Goal: Task Accomplishment & Management: Manage account settings

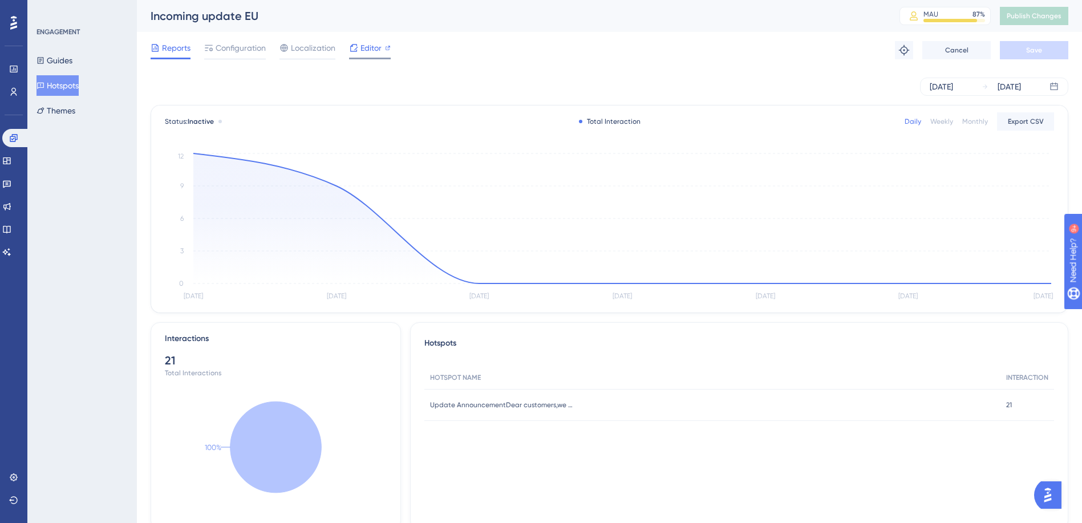
click at [363, 48] on span "Editor" at bounding box center [370, 48] width 21 height 14
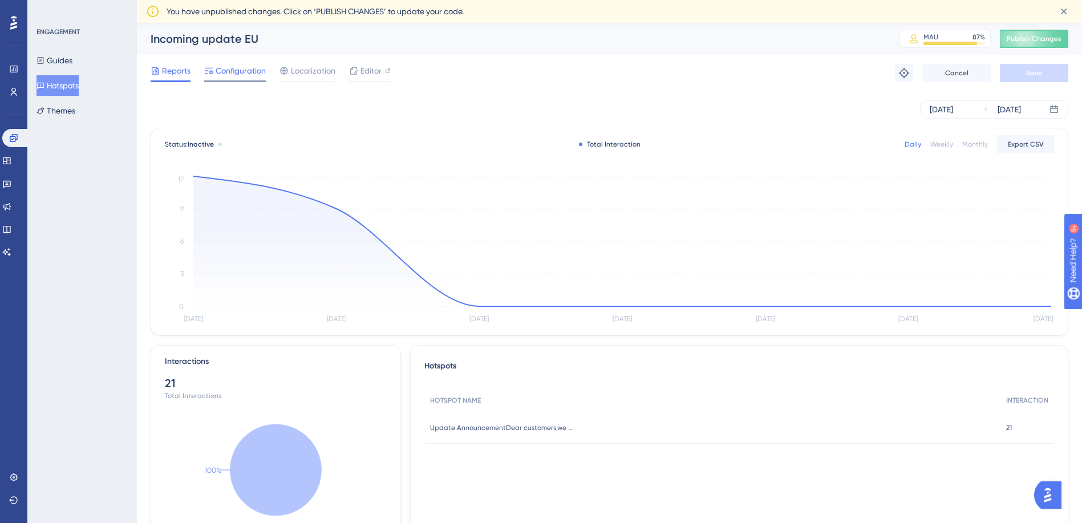
click at [232, 75] on span "Configuration" at bounding box center [241, 71] width 50 height 14
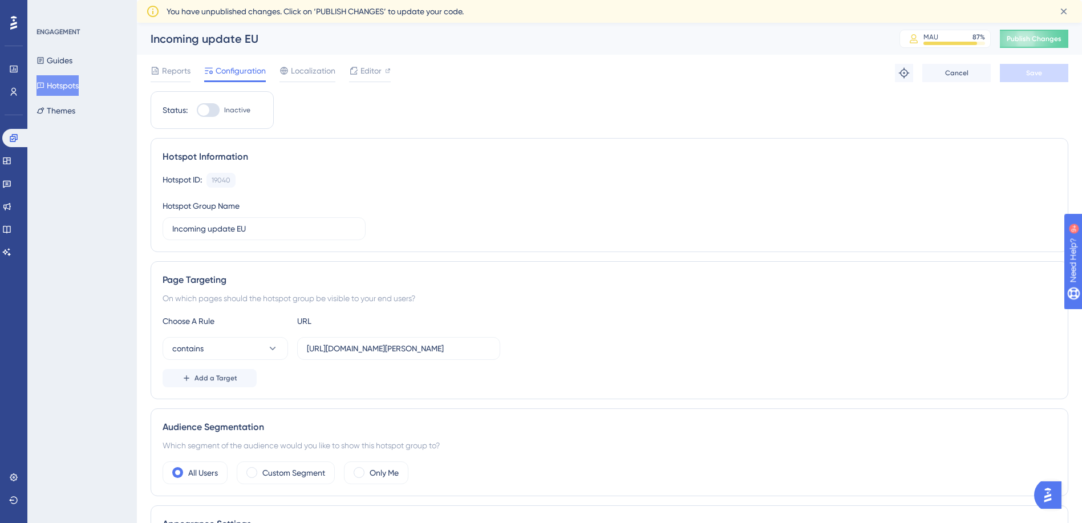
click at [214, 112] on div at bounding box center [208, 110] width 23 height 14
click at [197, 111] on input "Inactive" at bounding box center [196, 110] width 1 height 1
checkbox input "true"
click at [1024, 78] on button "Save" at bounding box center [1034, 73] width 68 height 18
click at [1028, 39] on span "Publish Changes" at bounding box center [1034, 38] width 55 height 9
